Goal: Communication & Community: Connect with others

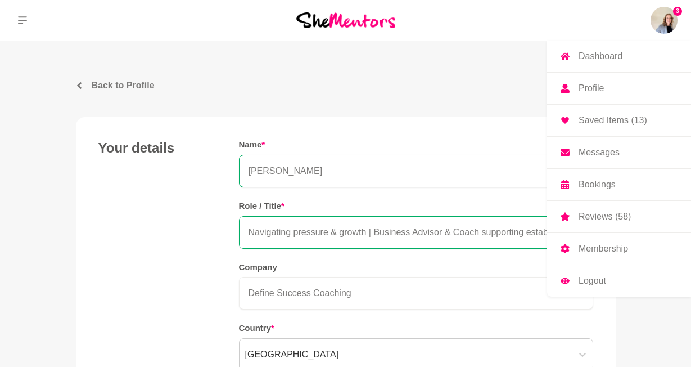
click at [668, 19] on img at bounding box center [663, 20] width 27 height 27
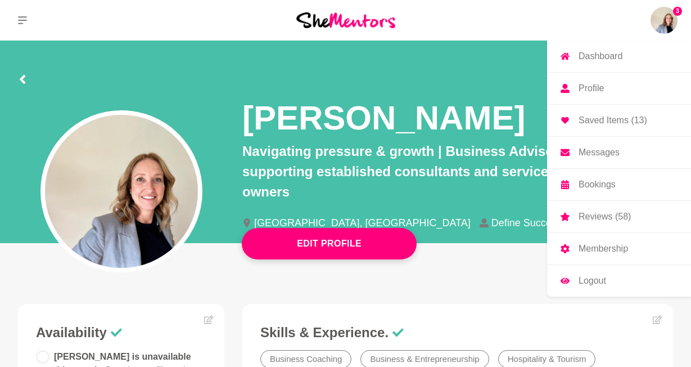
click at [665, 18] on img at bounding box center [663, 20] width 27 height 27
click at [662, 24] on img at bounding box center [663, 20] width 27 height 27
click at [595, 153] on p "Messages" at bounding box center [598, 152] width 41 height 9
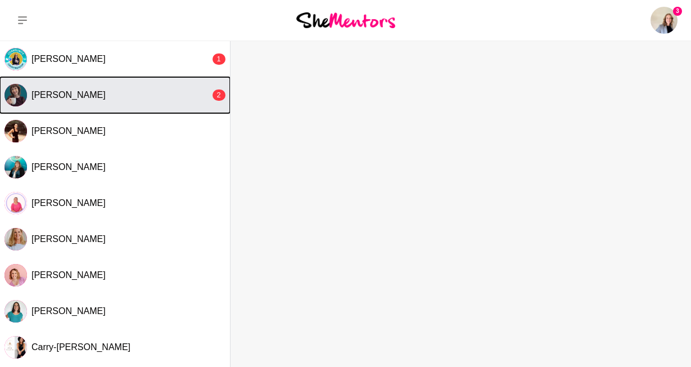
click at [155, 99] on div "[PERSON_NAME]" at bounding box center [120, 94] width 179 height 11
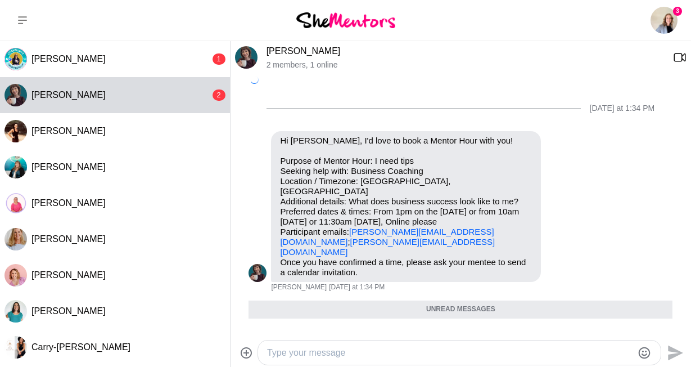
scroll to position [101, 0]
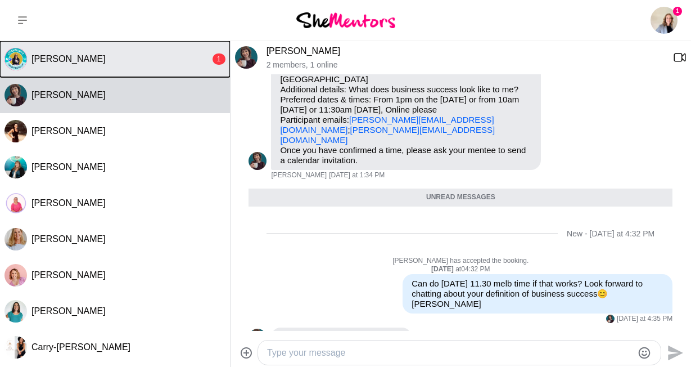
click at [165, 64] on div "[PERSON_NAME]" at bounding box center [120, 58] width 179 height 11
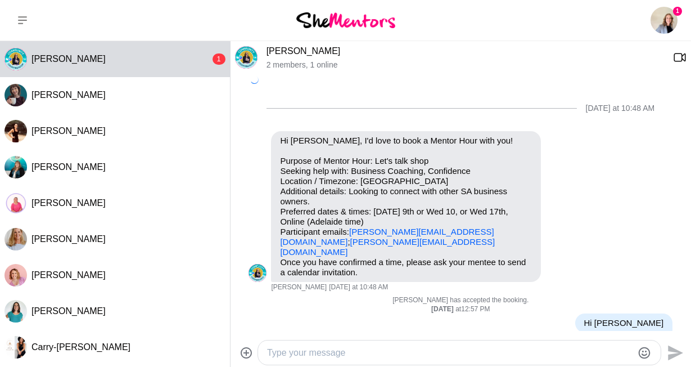
scroll to position [289, 0]
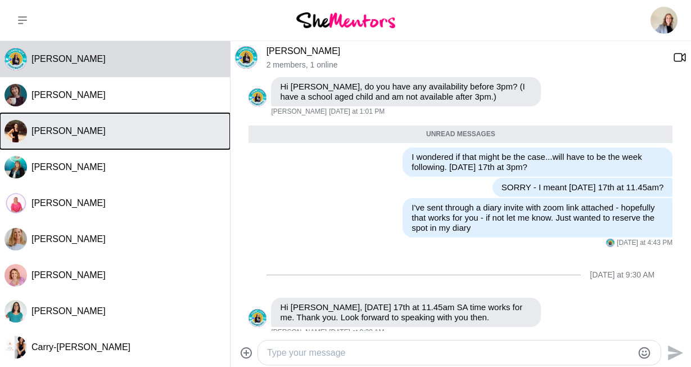
click at [192, 140] on button "[PERSON_NAME]" at bounding box center [115, 131] width 230 height 36
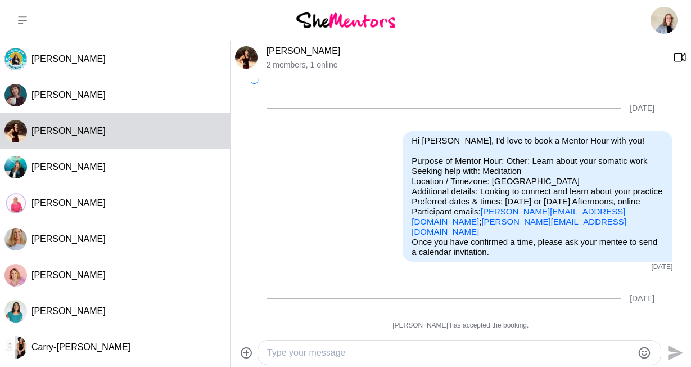
scroll to position [333, 0]
